Goal: Information Seeking & Learning: Learn about a topic

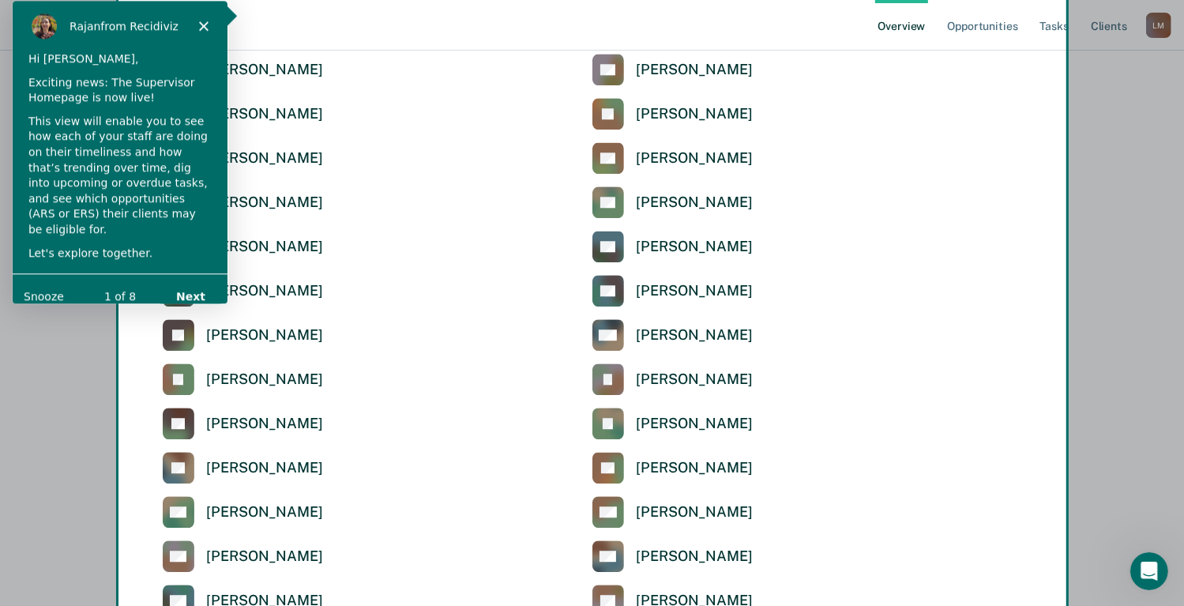
scroll to position [4059, 0]
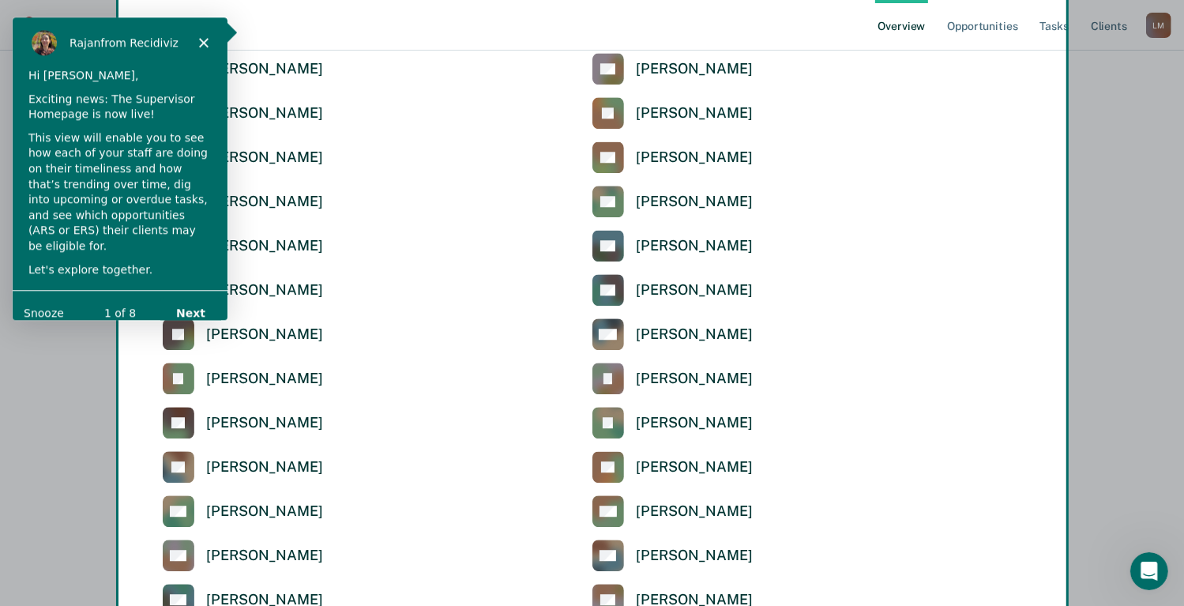
click at [208, 42] on div "[PERSON_NAME] from Recidiviz" at bounding box center [119, 41] width 215 height 51
click at [200, 40] on icon "Close" at bounding box center [202, 40] width 9 height 9
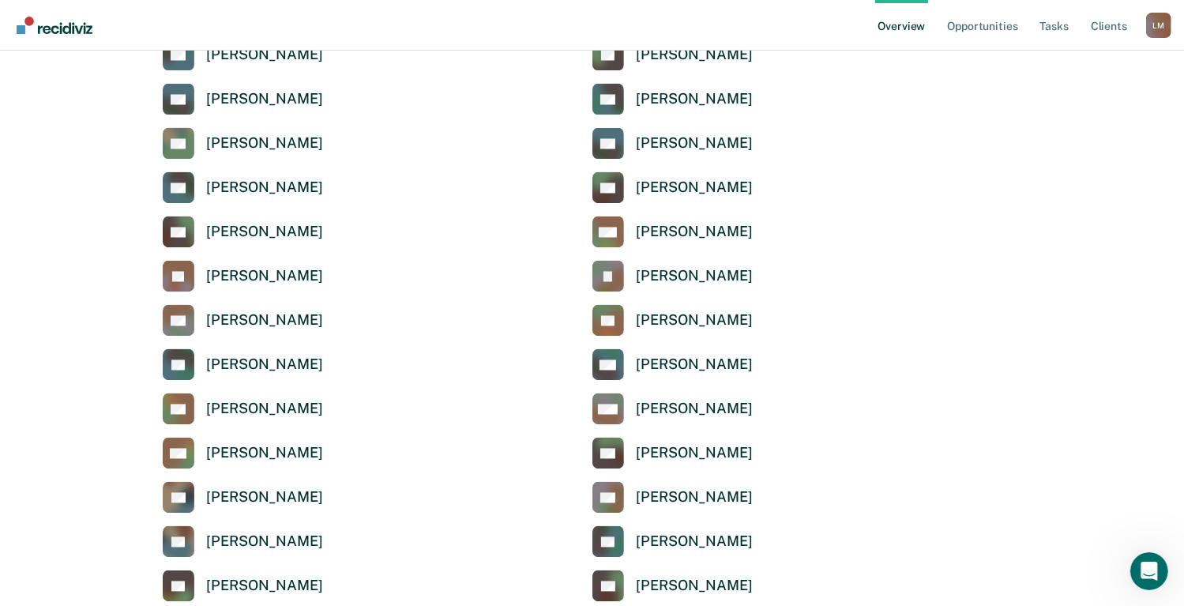
scroll to position [3033, 0]
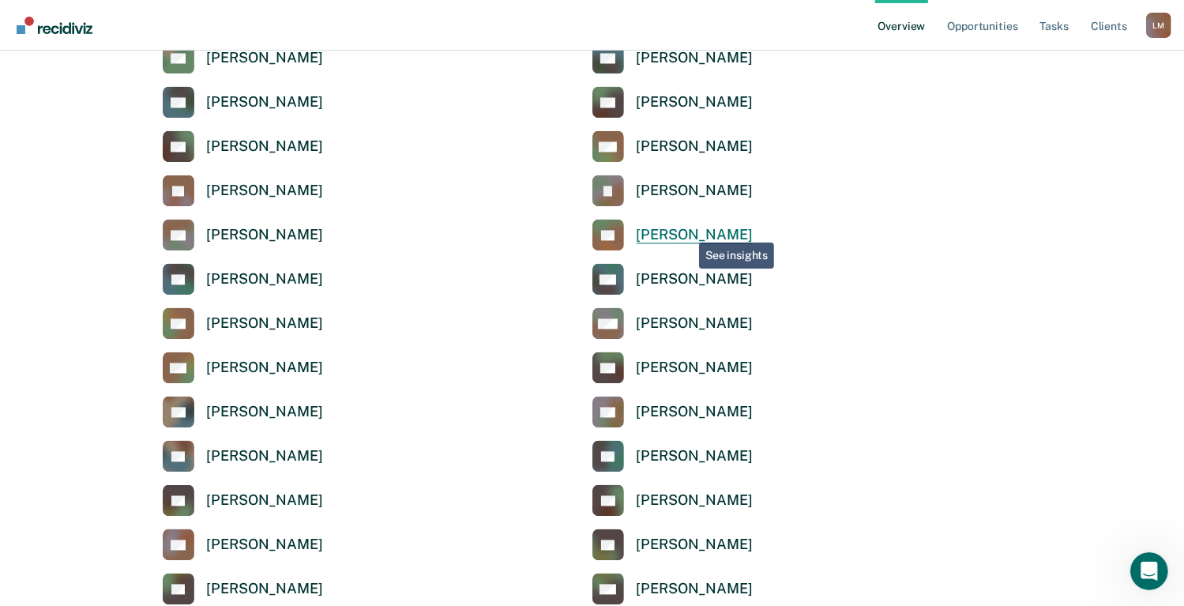
click at [687, 231] on div "[PERSON_NAME]" at bounding box center [694, 235] width 116 height 18
